Goal: Task Accomplishment & Management: Use online tool/utility

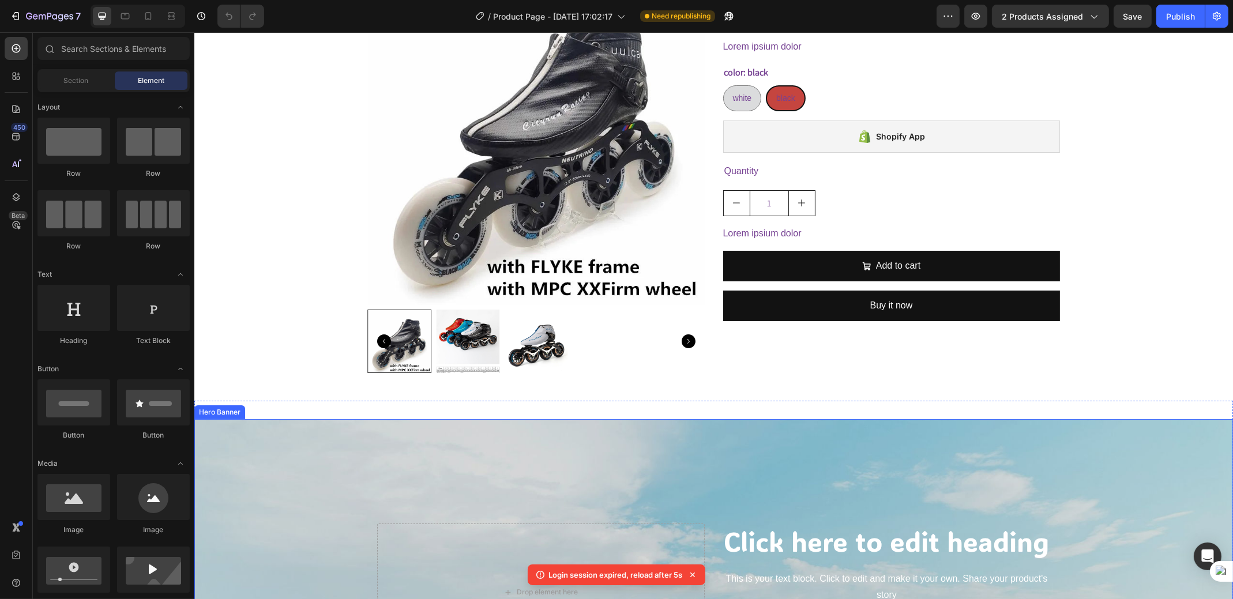
scroll to position [230, 0]
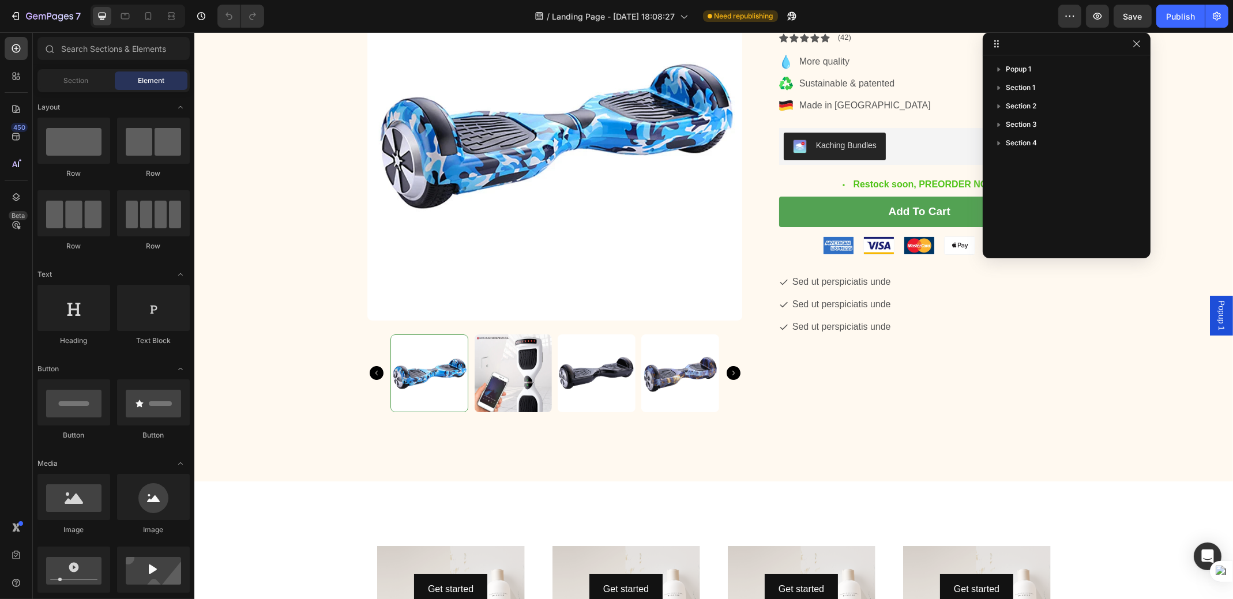
scroll to position [538, 0]
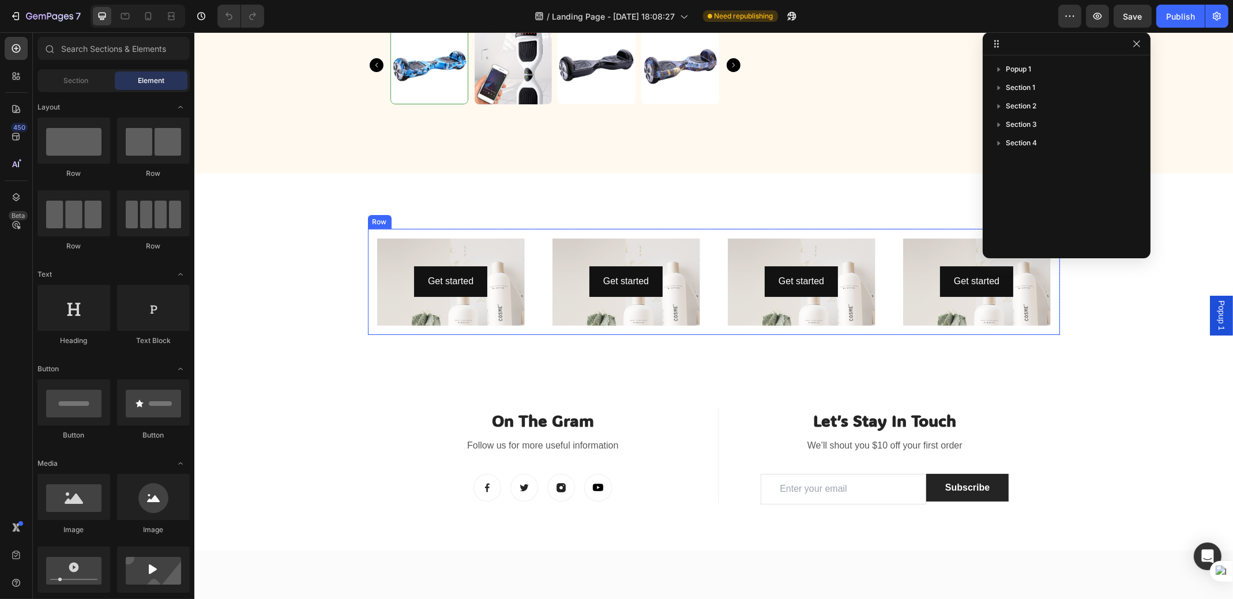
click at [527, 302] on div "Get started Button Hero Banner Row Get started Button Hero Banner Row Get start…" at bounding box center [713, 282] width 692 height 106
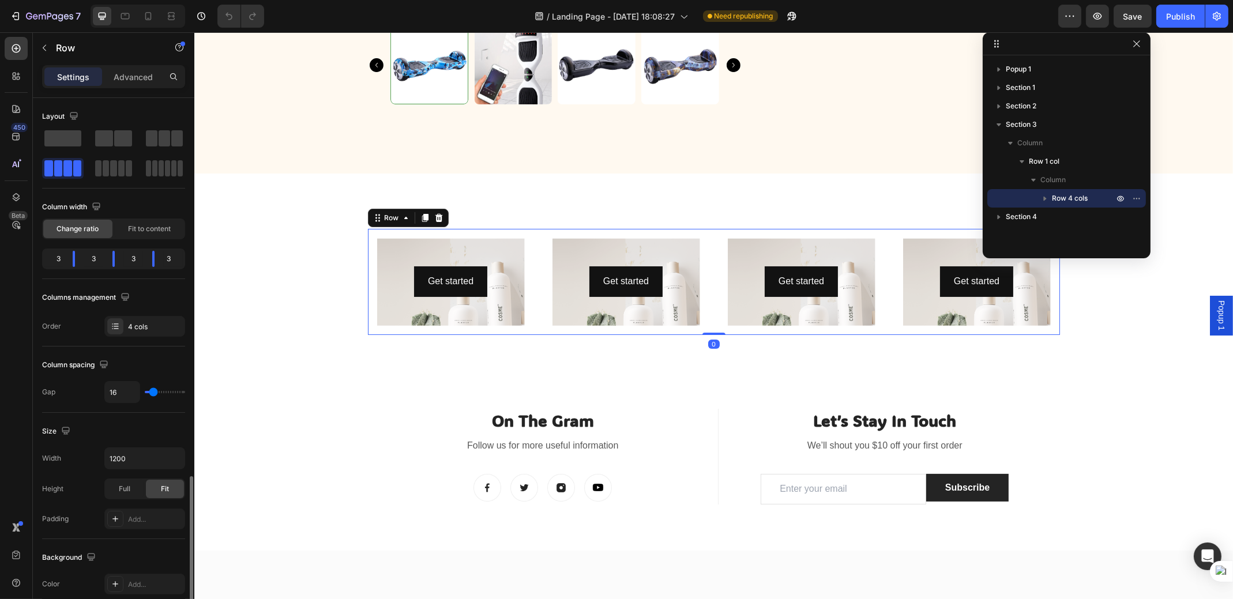
scroll to position [231, 0]
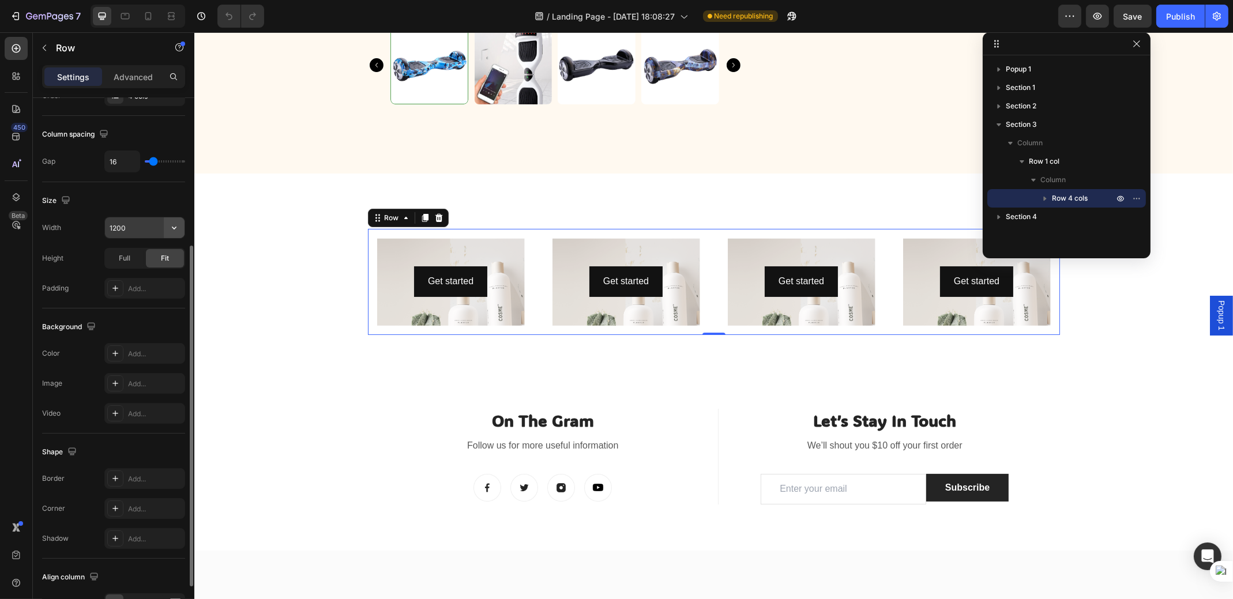
click at [168, 234] on icon "button" at bounding box center [174, 228] width 12 height 12
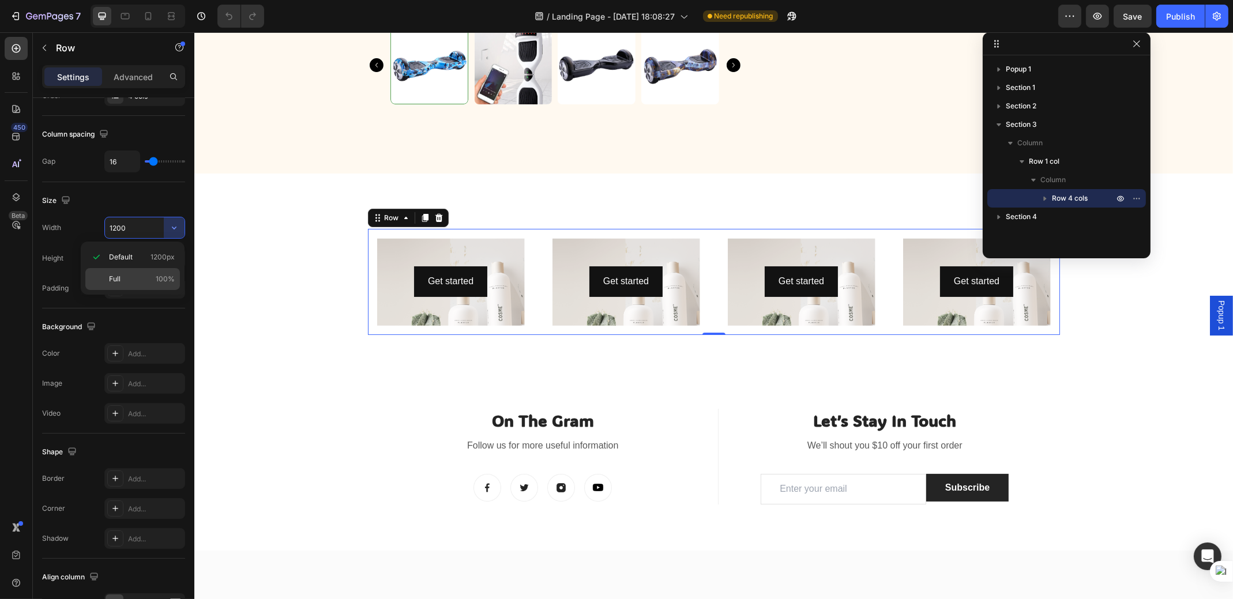
click at [117, 275] on span "Full" at bounding box center [115, 279] width 12 height 10
type input "100%"
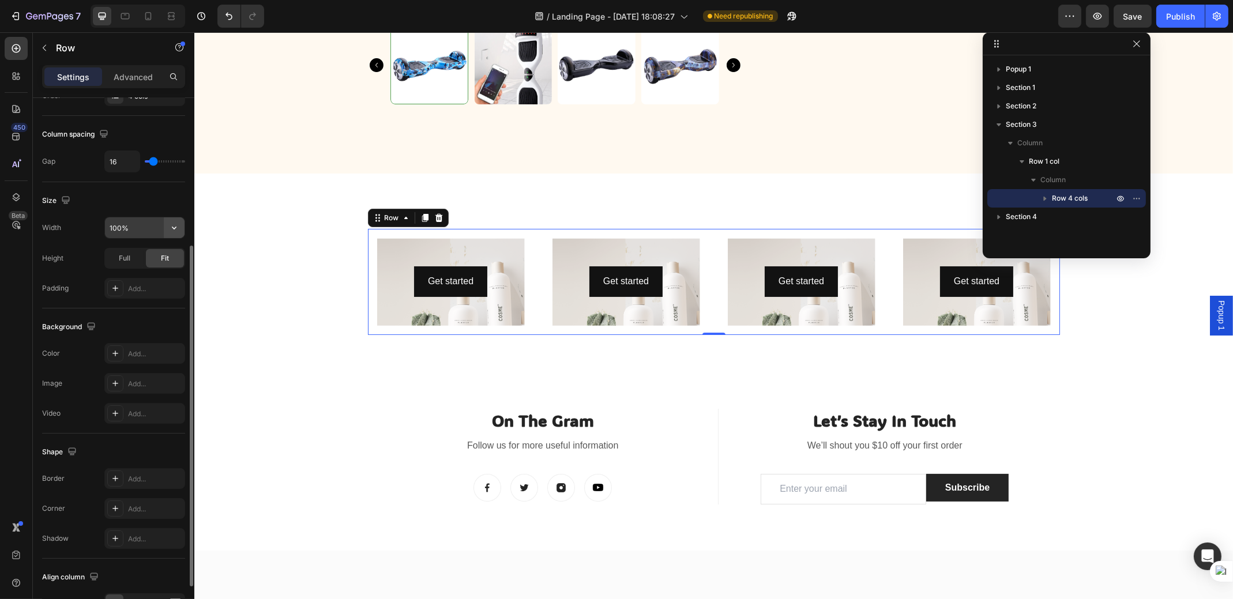
click at [172, 223] on icon "button" at bounding box center [174, 228] width 12 height 12
